Goal: Information Seeking & Learning: Learn about a topic

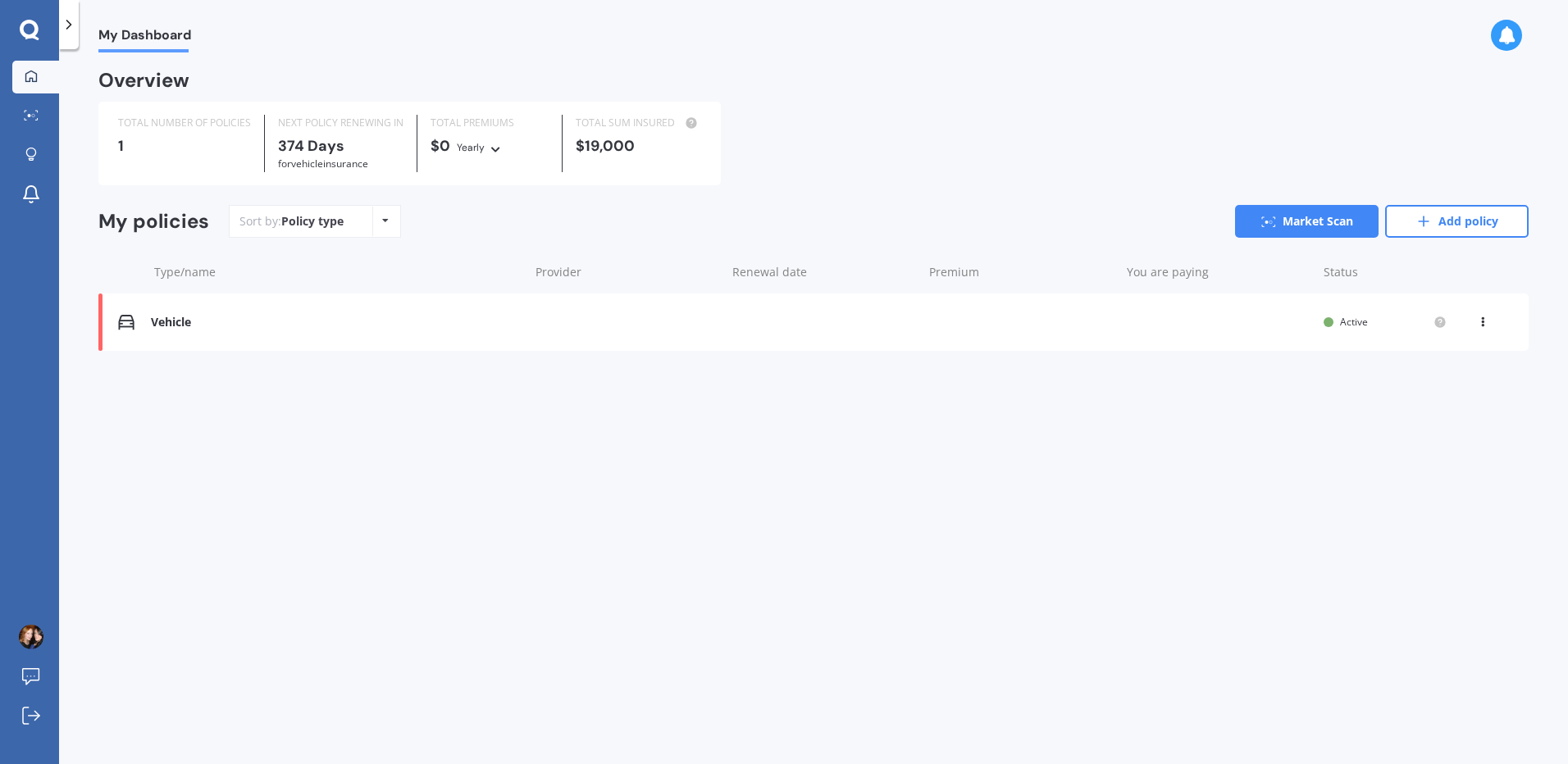
click at [151, 322] on div "Vehicle" at bounding box center [335, 322] width 369 height 14
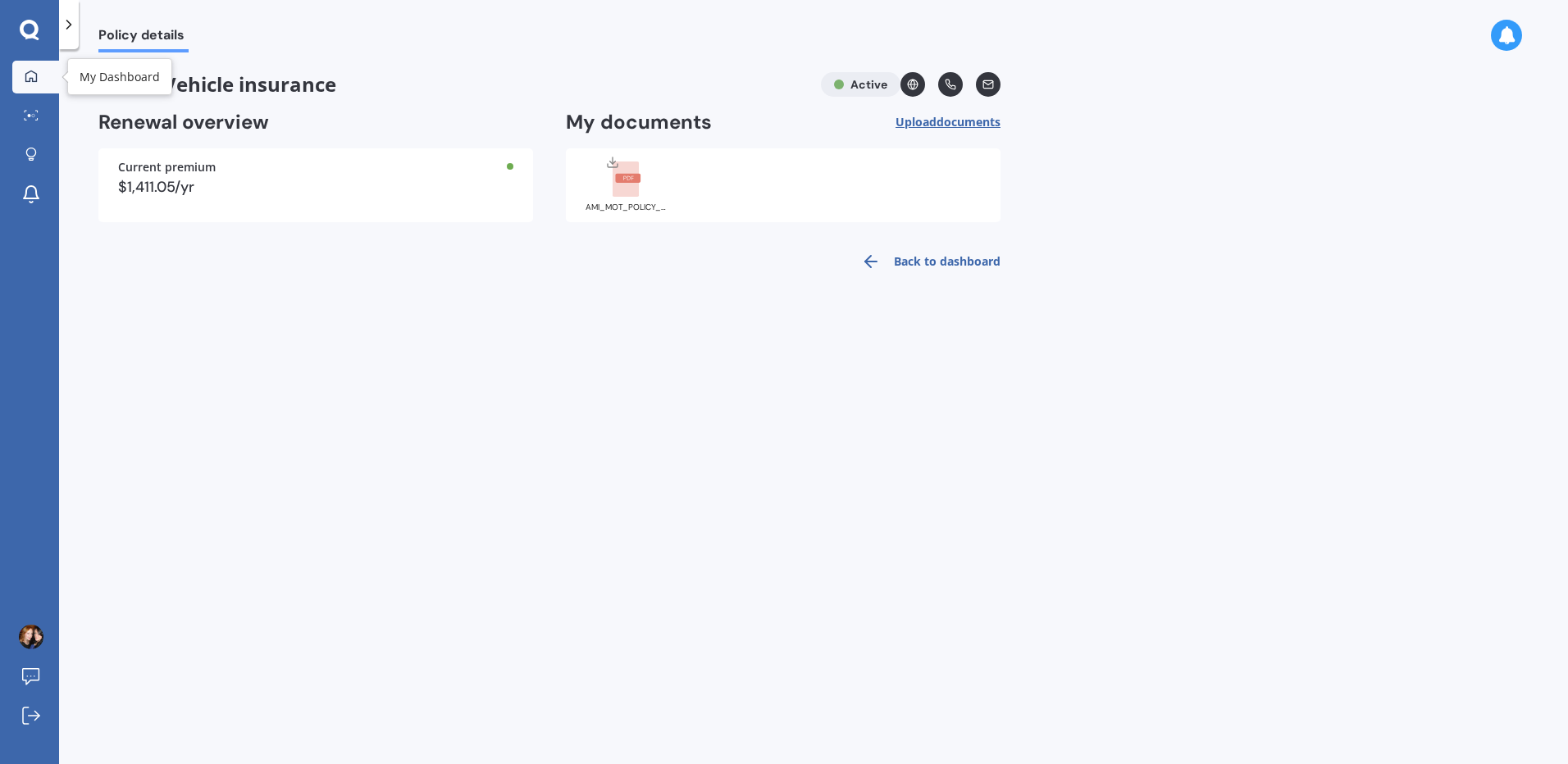
click at [23, 71] on div at bounding box center [30, 77] width 24 height 15
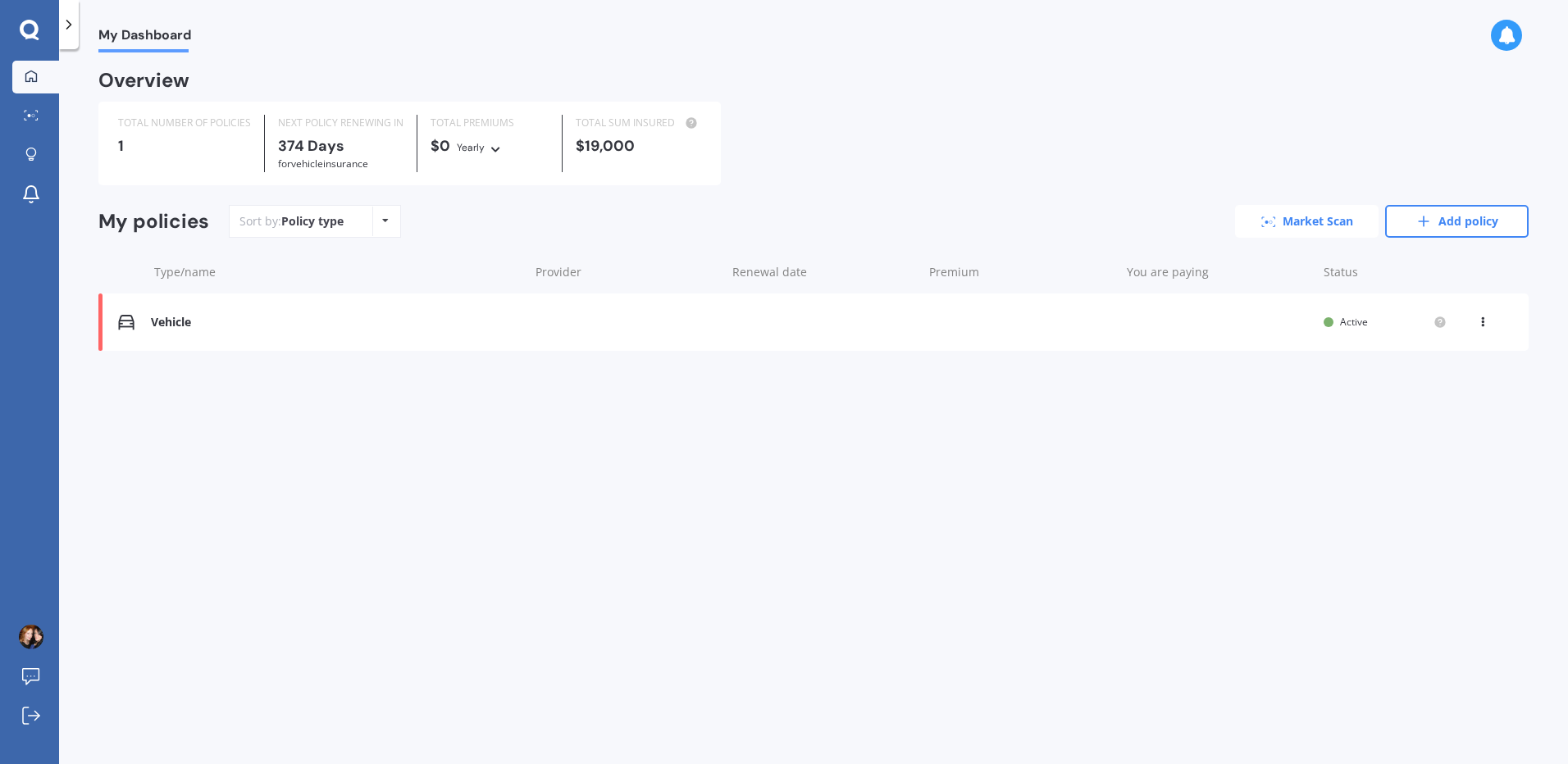
click at [1291, 235] on link "Market Scan" at bounding box center [1307, 221] width 144 height 33
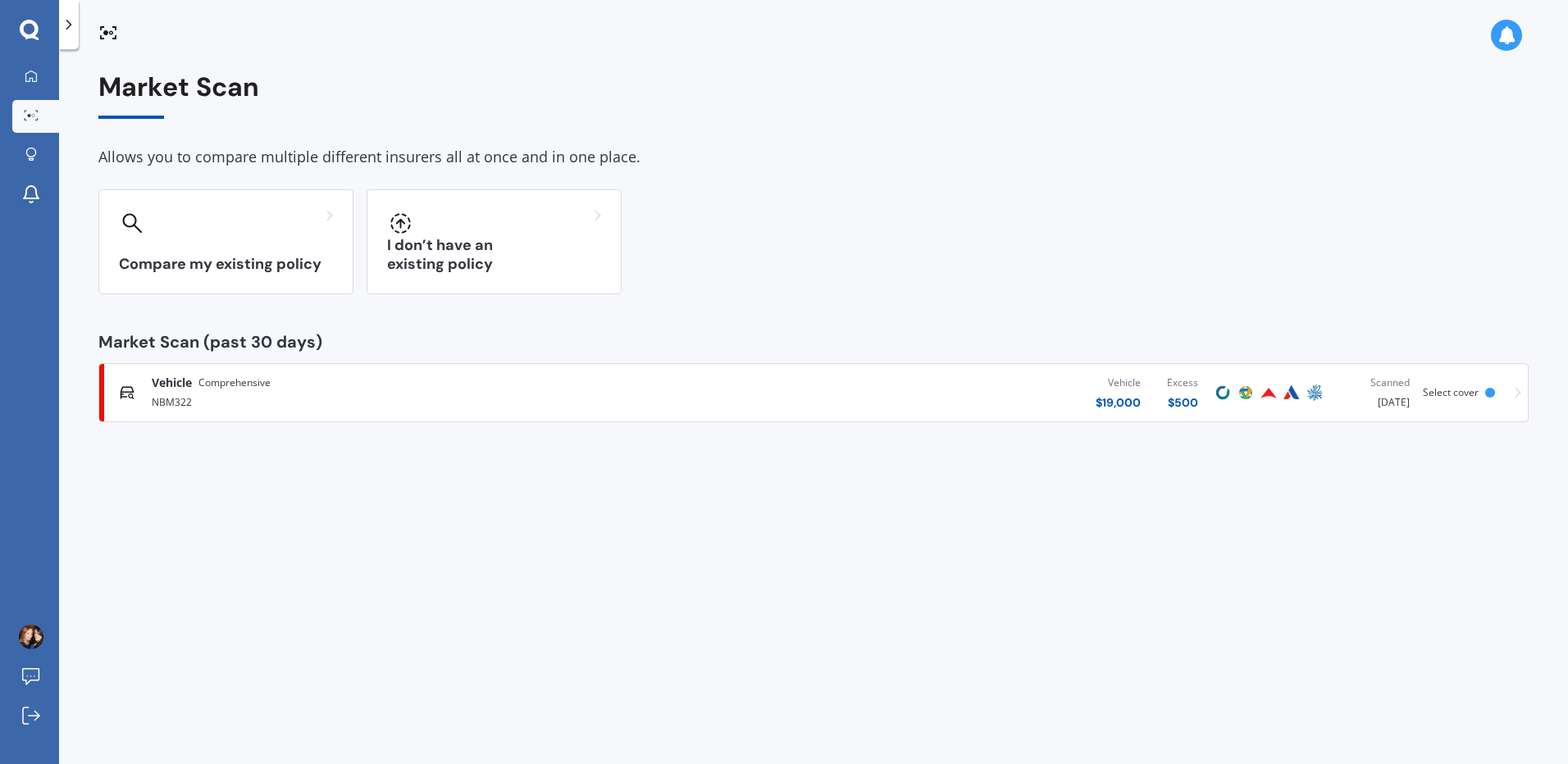
click at [206, 382] on span "Comprehensive" at bounding box center [234, 382] width 72 height 17
